Goal: Task Accomplishment & Management: Use online tool/utility

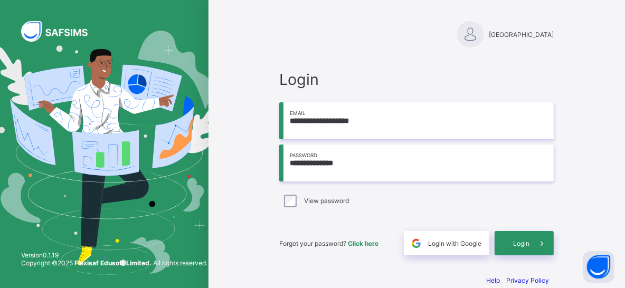
click at [519, 244] on span "Login" at bounding box center [521, 244] width 16 height 8
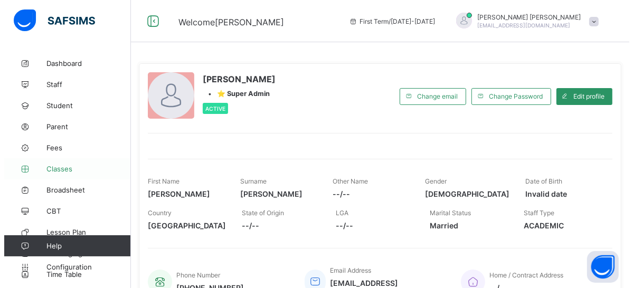
scroll to position [18, 0]
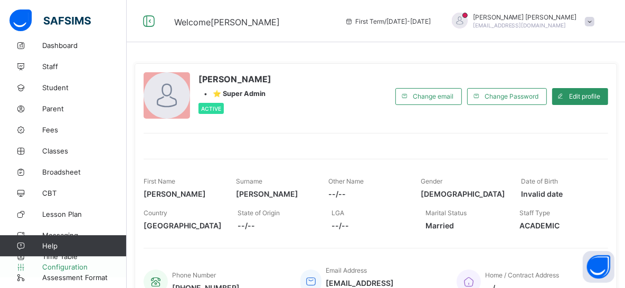
click at [65, 265] on span "Configuration" at bounding box center [84, 267] width 84 height 8
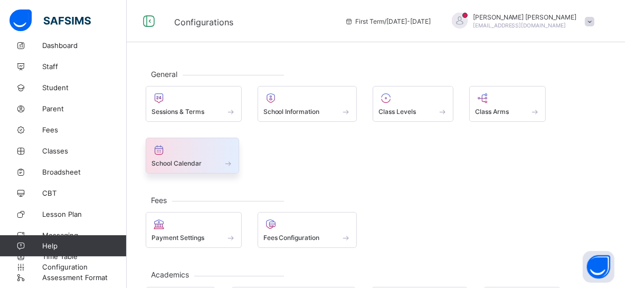
click at [184, 159] on div "School Calendar" at bounding box center [193, 163] width 82 height 9
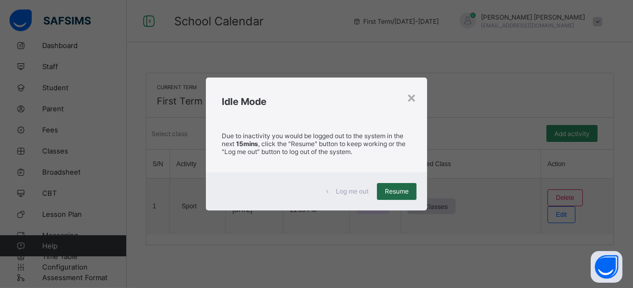
click at [402, 192] on span "Resume" at bounding box center [397, 191] width 24 height 8
